Goal: Information Seeking & Learning: Find specific fact

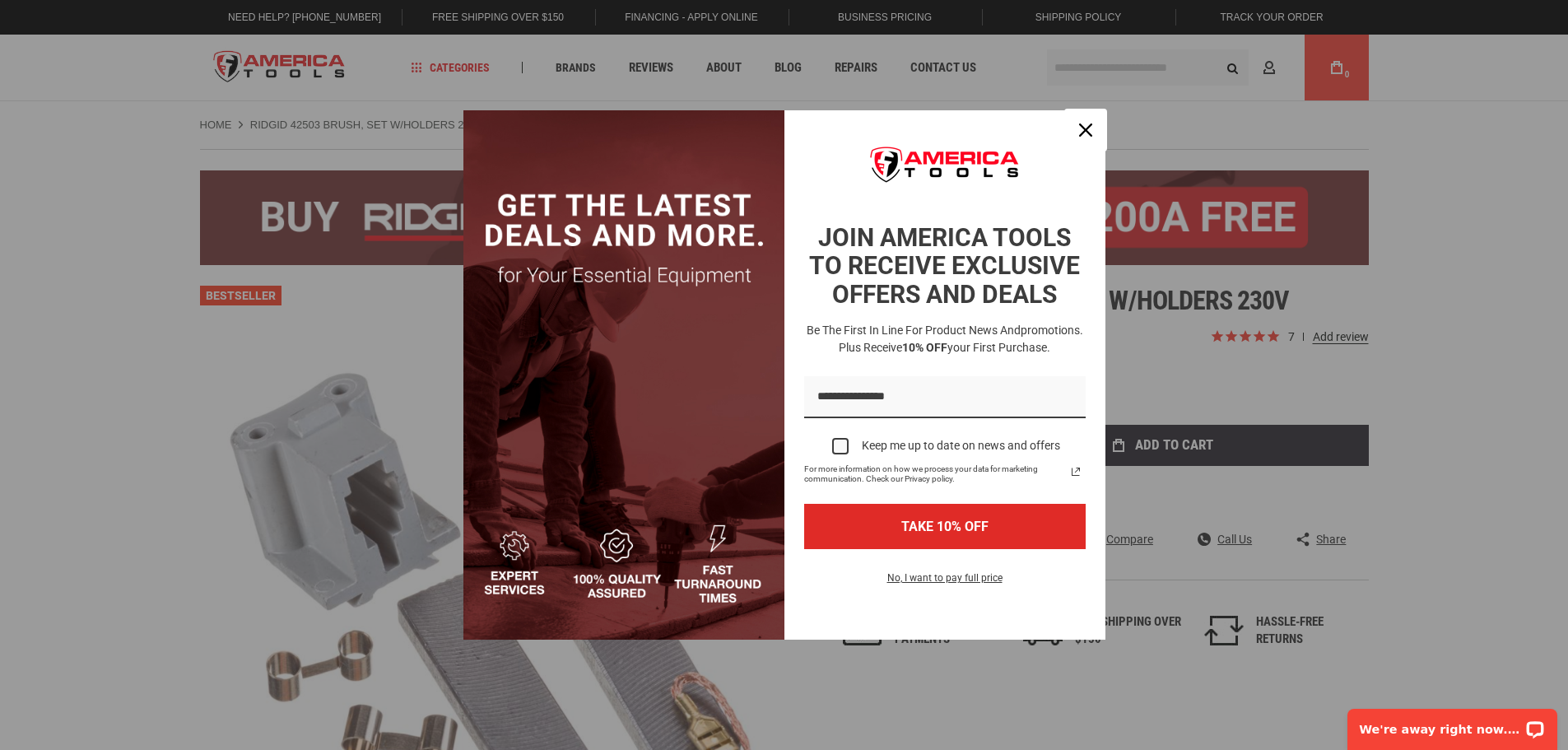
click at [1089, 142] on div "Close" at bounding box center [1085, 129] width 26 height 26
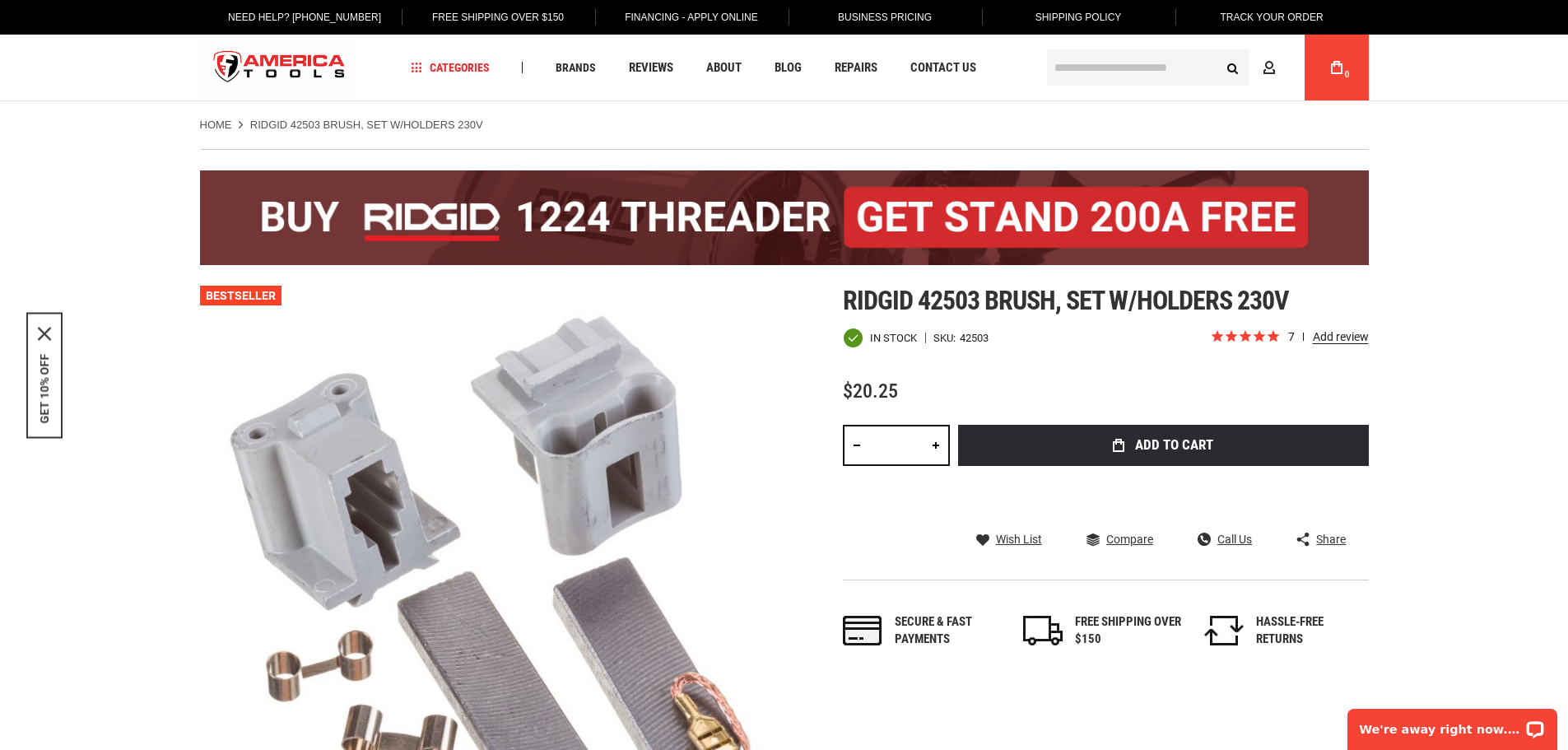
drag, startPoint x: 841, startPoint y: 296, endPoint x: 1055, endPoint y: 298, distance: 214.0
click at [1055, 298] on div "Skip to the end of the images gallery Skip to the beginning of the images galle…" at bounding box center [784, 578] width 1169 height 584
copy span "Ridgid 42503 brush"
